Goal: Task Accomplishment & Management: Manage account settings

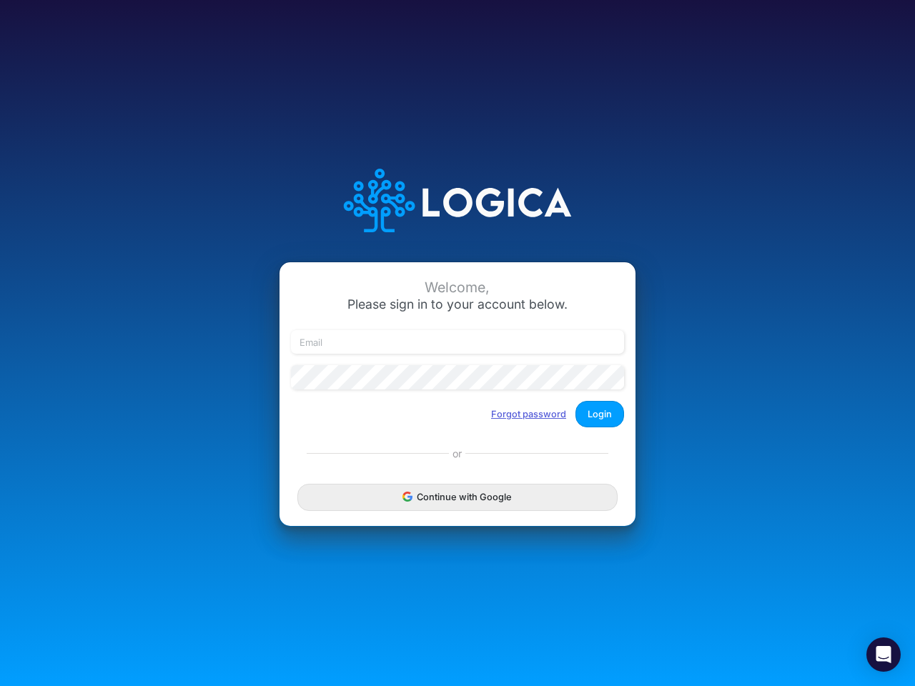
click at [529, 414] on button "Forgot password" at bounding box center [529, 415] width 94 height 24
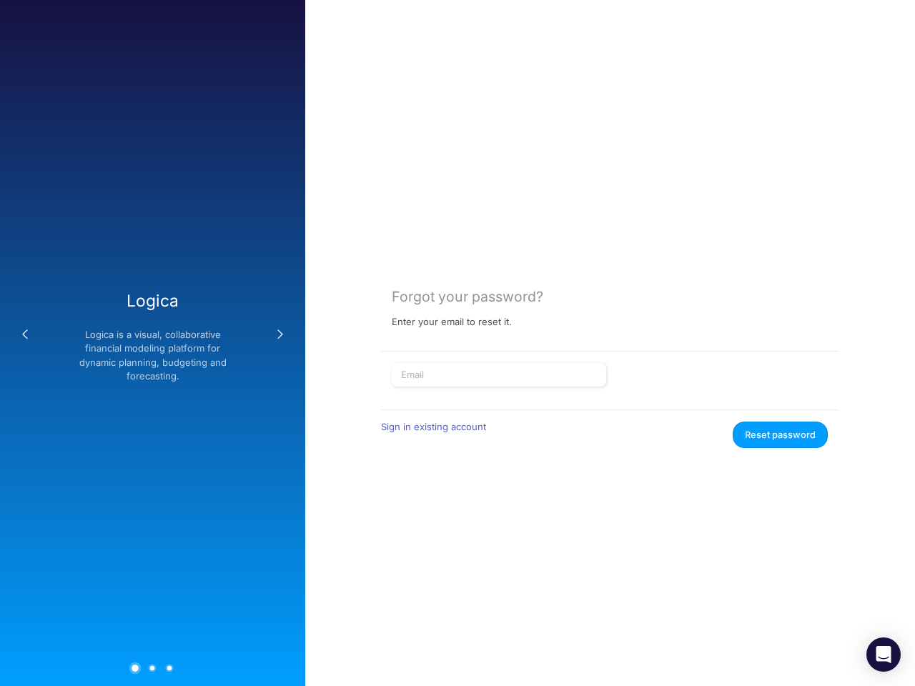
click at [600, 414] on form "Sign in existing account Reset password" at bounding box center [610, 406] width 436 height 86
click at [458, 497] on div "Forgot your password? Enter your email to reset it. Sign in existing account Re…" at bounding box center [610, 343] width 610 height 686
click at [884, 655] on icon "Open Intercom Messenger" at bounding box center [884, 654] width 15 height 17
